Goal: Transaction & Acquisition: Book appointment/travel/reservation

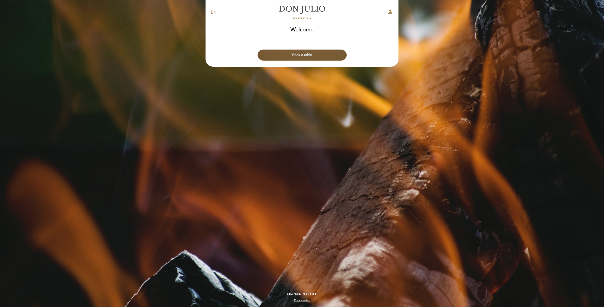
click at [314, 57] on button "Book a table" at bounding box center [302, 55] width 89 height 11
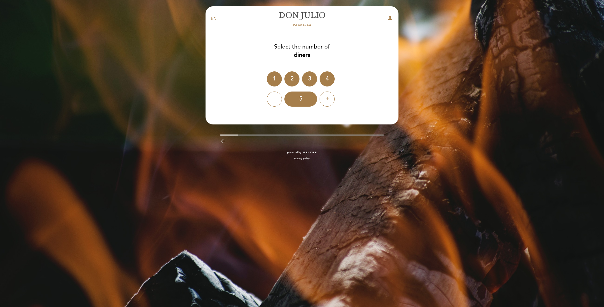
drag, startPoint x: 308, startPoint y: 76, endPoint x: 312, endPoint y: 91, distance: 15.9
click at [308, 76] on div "3" at bounding box center [309, 78] width 15 height 15
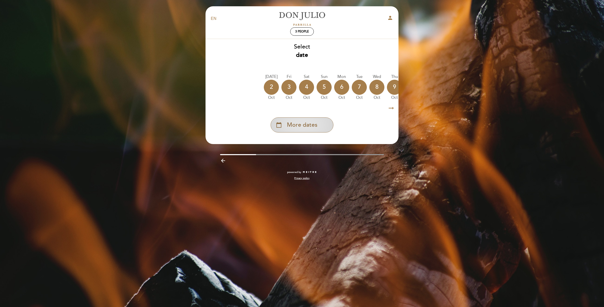
click at [311, 126] on span "More dates" at bounding box center [302, 125] width 30 height 8
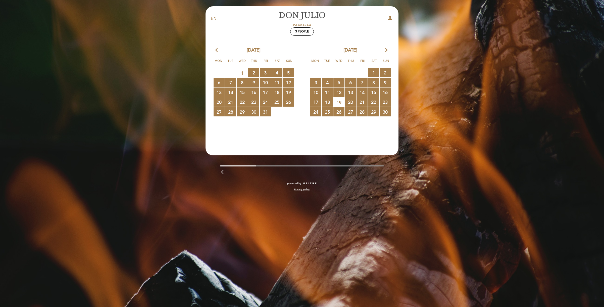
click at [387, 50] on icon "arrow_forward_ios" at bounding box center [386, 50] width 5 height 7
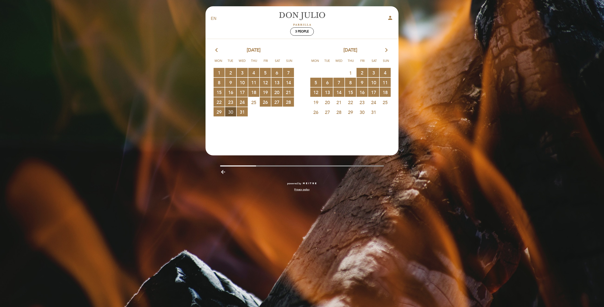
click at [230, 111] on span "30 RESERVATIONS AVAILABLE" at bounding box center [230, 111] width 11 height 9
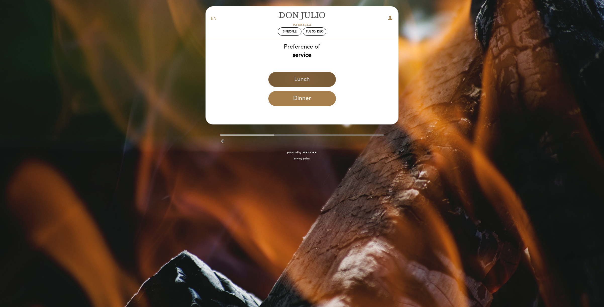
click at [322, 77] on button "Lunch" at bounding box center [303, 79] width 68 height 15
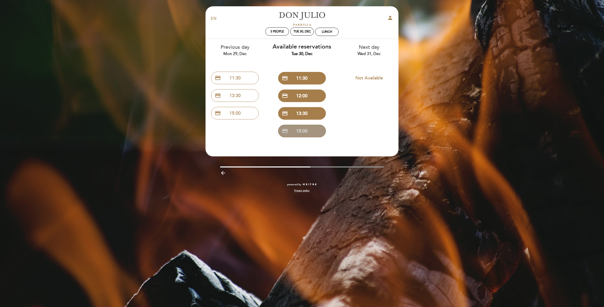
click at [304, 132] on button "credit_card 15:00" at bounding box center [302, 131] width 48 height 13
